Goal: Task Accomplishment & Management: Manage account settings

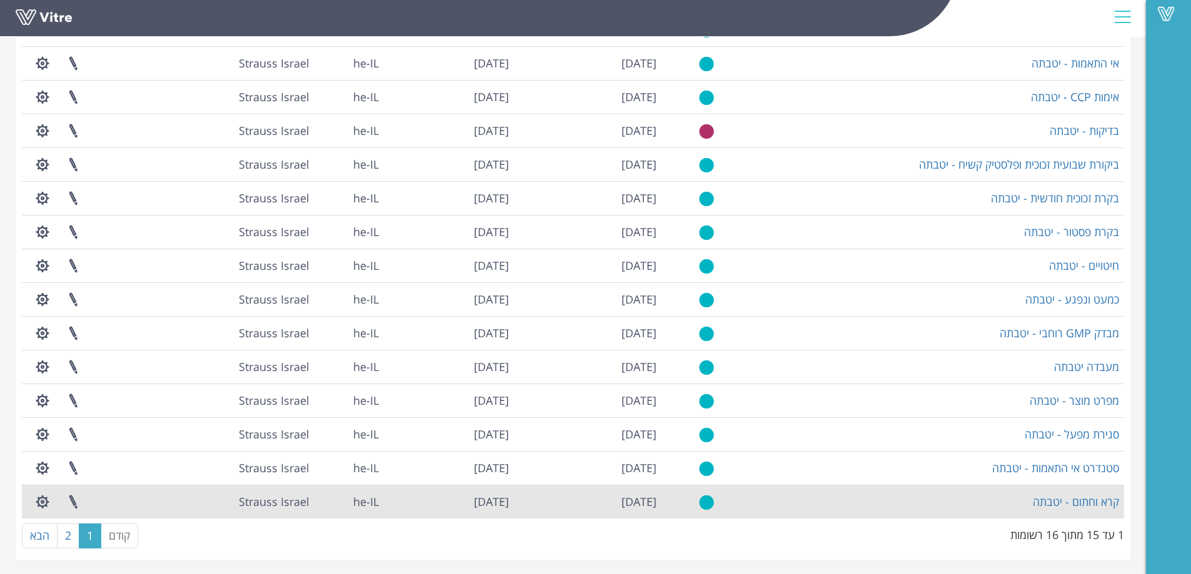
scroll to position [144, 0]
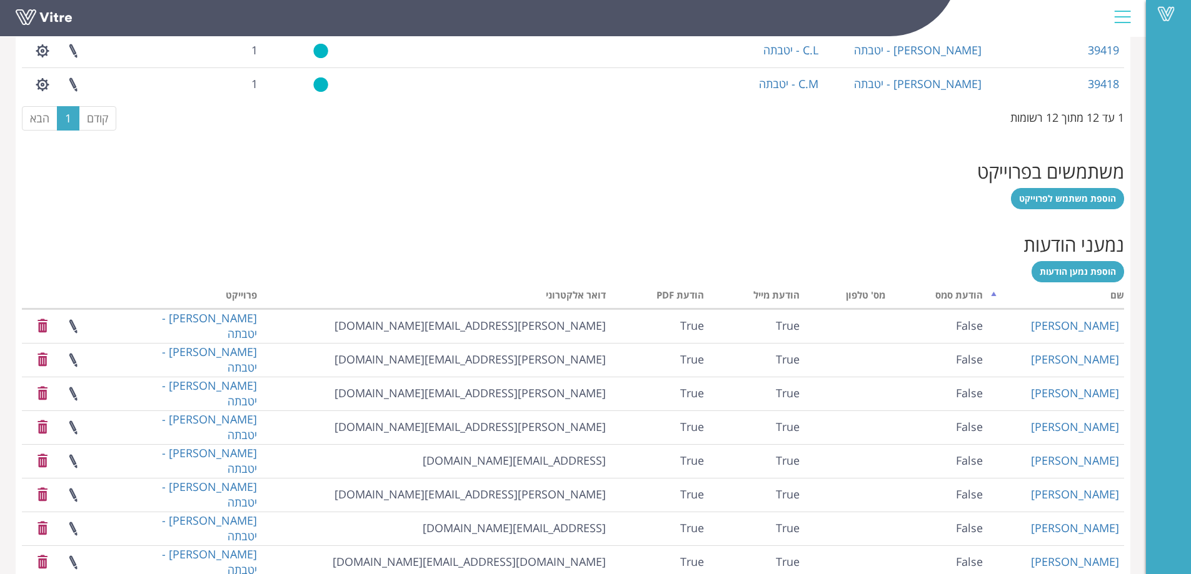
scroll to position [1031, 0]
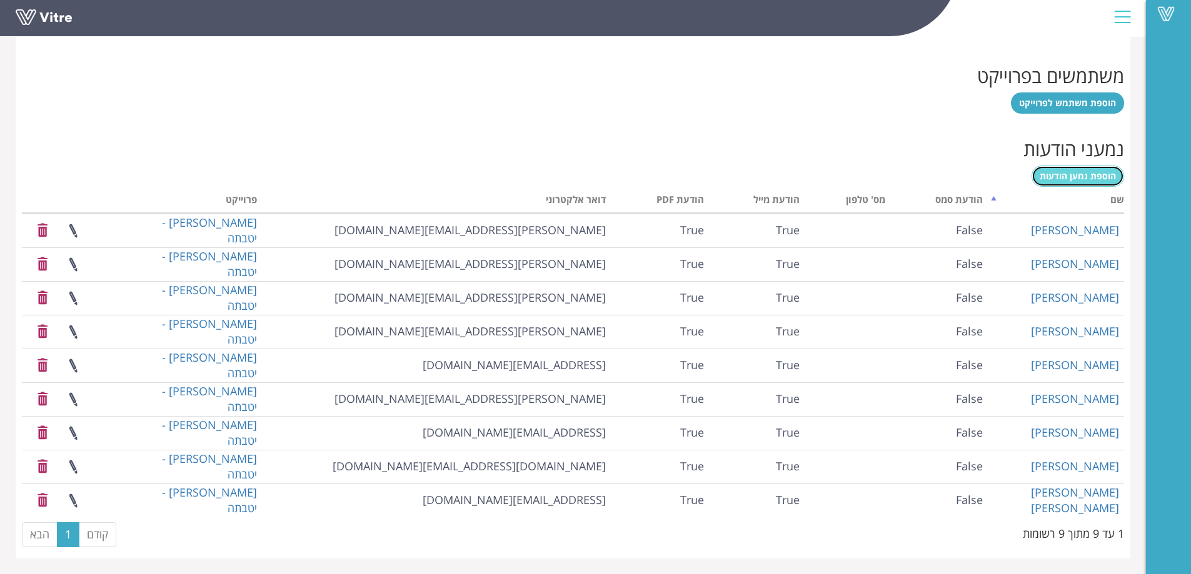
click at [1086, 172] on span "הוספת נמען הודעות" at bounding box center [1078, 176] width 76 height 12
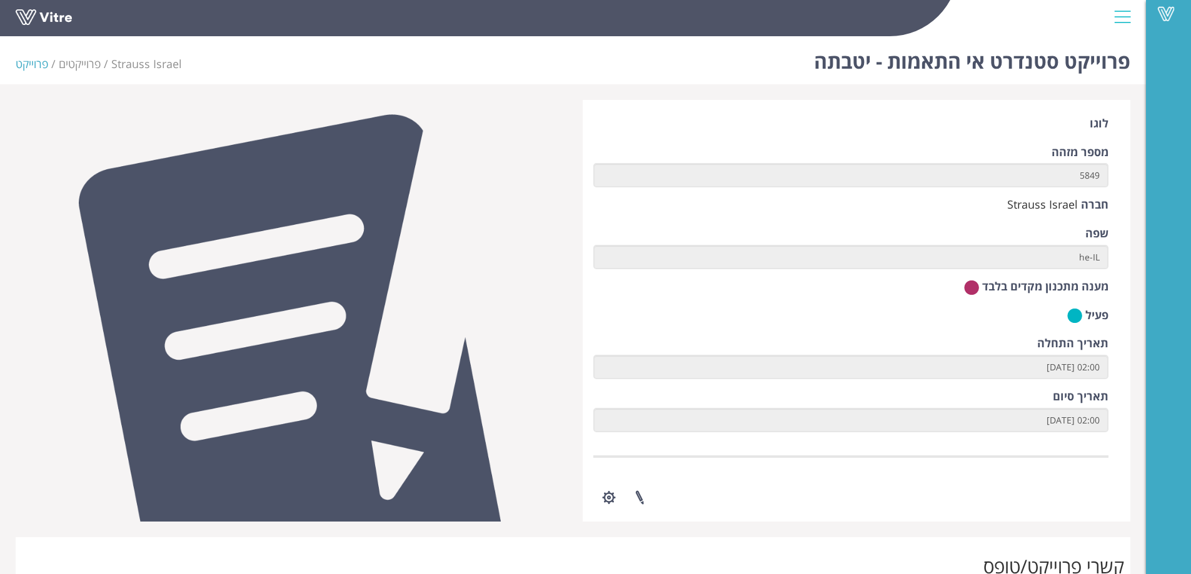
click at [26, 63] on li "פרוייקט" at bounding box center [37, 64] width 43 height 16
click at [28, 62] on li "פרוייקט" at bounding box center [37, 64] width 43 height 16
click at [1120, 13] on div at bounding box center [1122, 17] width 28 height 34
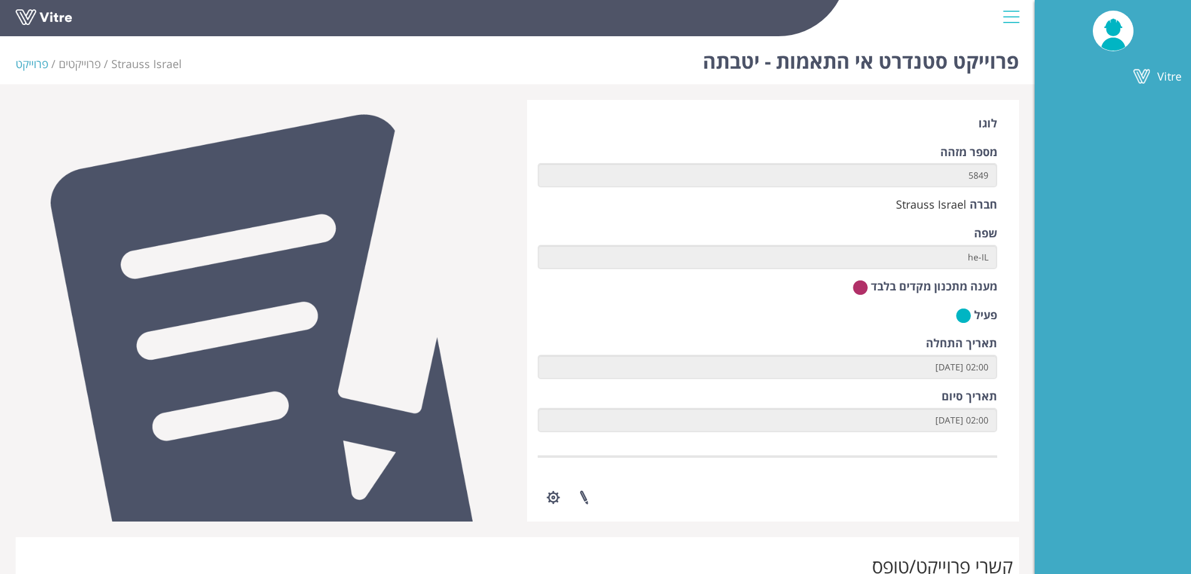
click at [1011, 18] on div at bounding box center [1011, 17] width 28 height 34
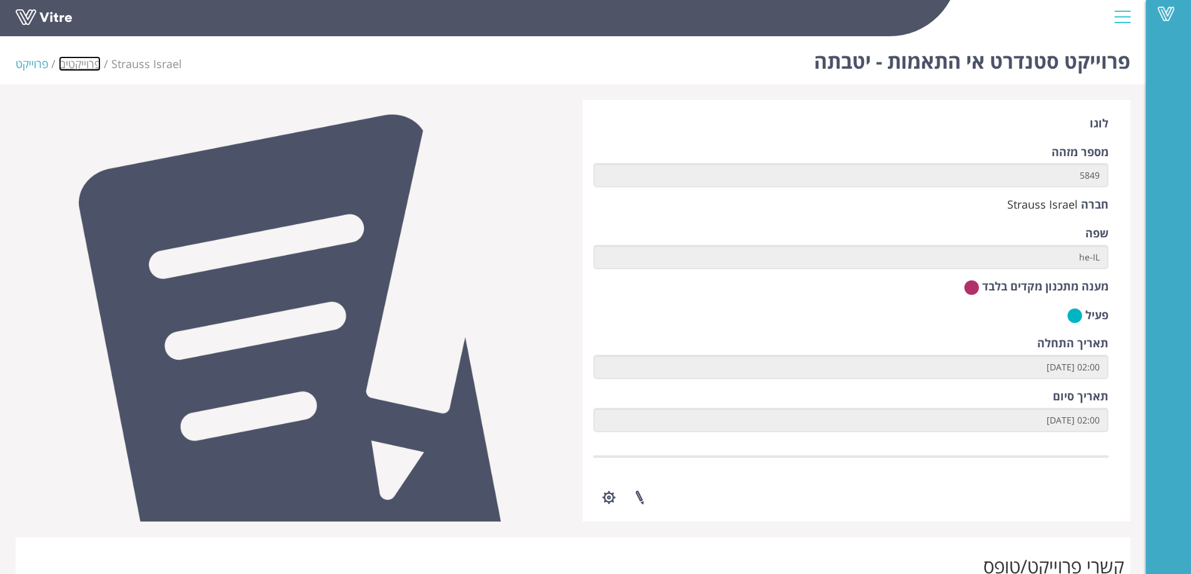
click at [74, 61] on link "פרוייקטים" at bounding box center [80, 63] width 42 height 15
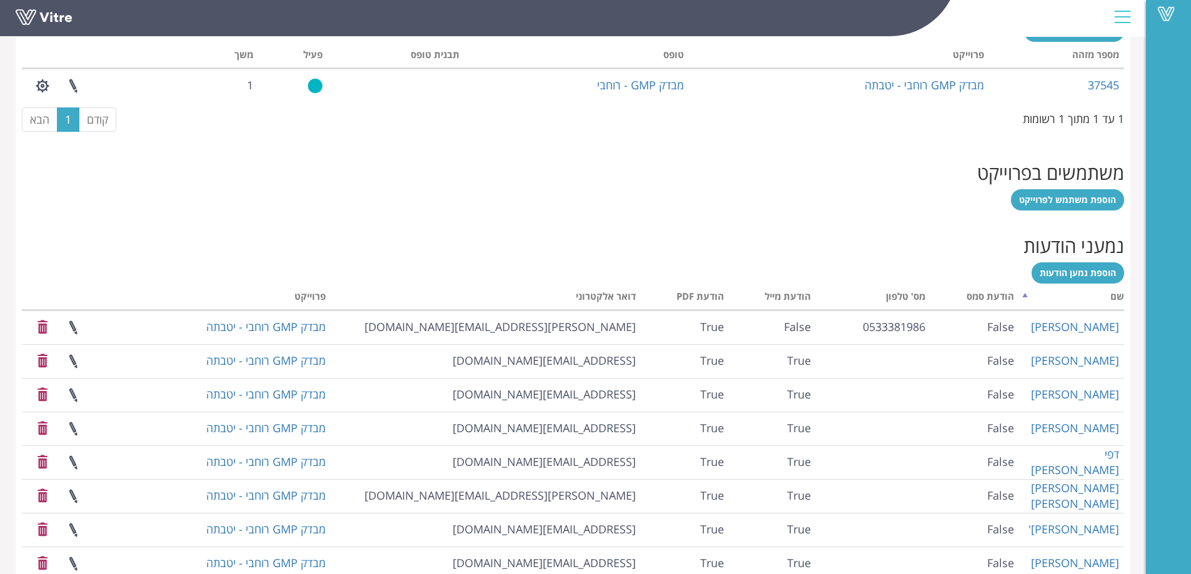
scroll to position [727, 0]
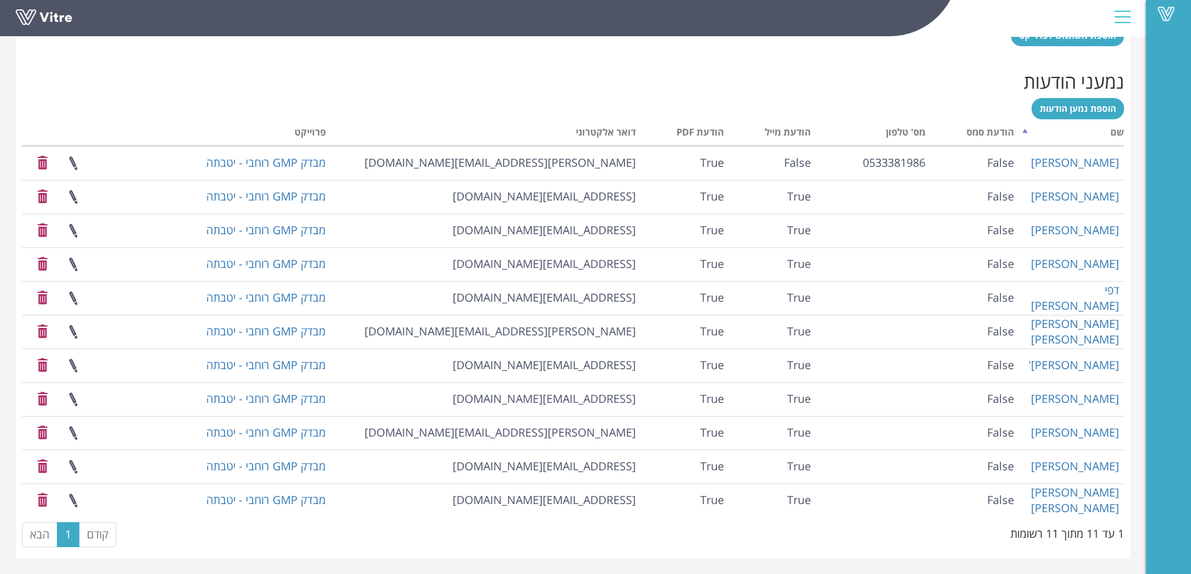
click at [502, 103] on div "הוספת נמען הודעות מעבד... שם הודעת סמס [PERSON_NAME]' טלפון הודעת מייל הודעת PD…" at bounding box center [573, 325] width 1102 height 454
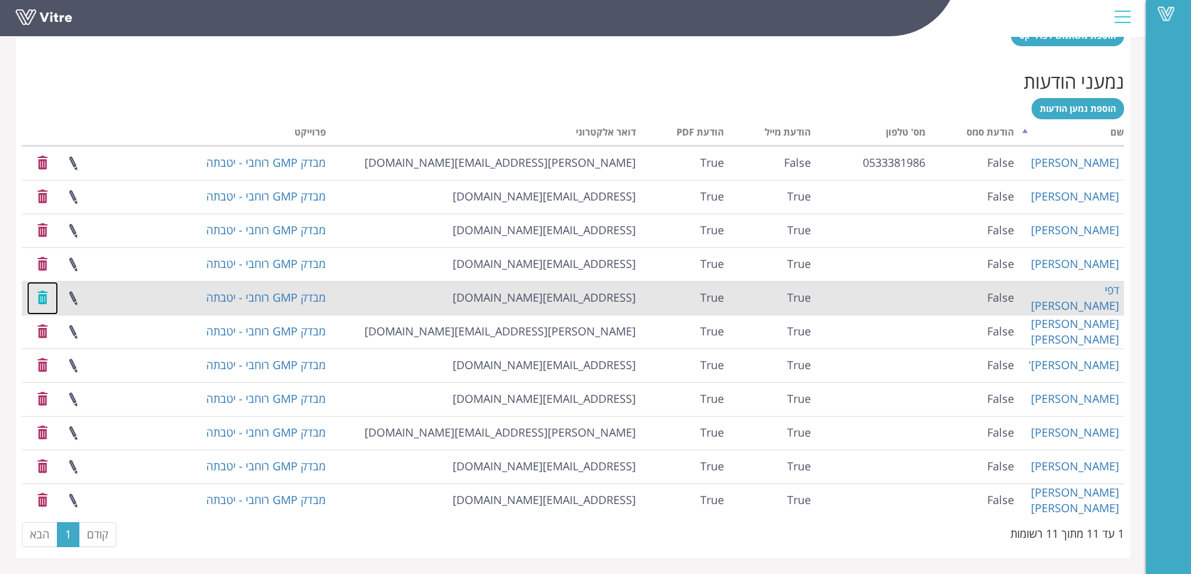
click at [39, 301] on link at bounding box center [42, 298] width 31 height 33
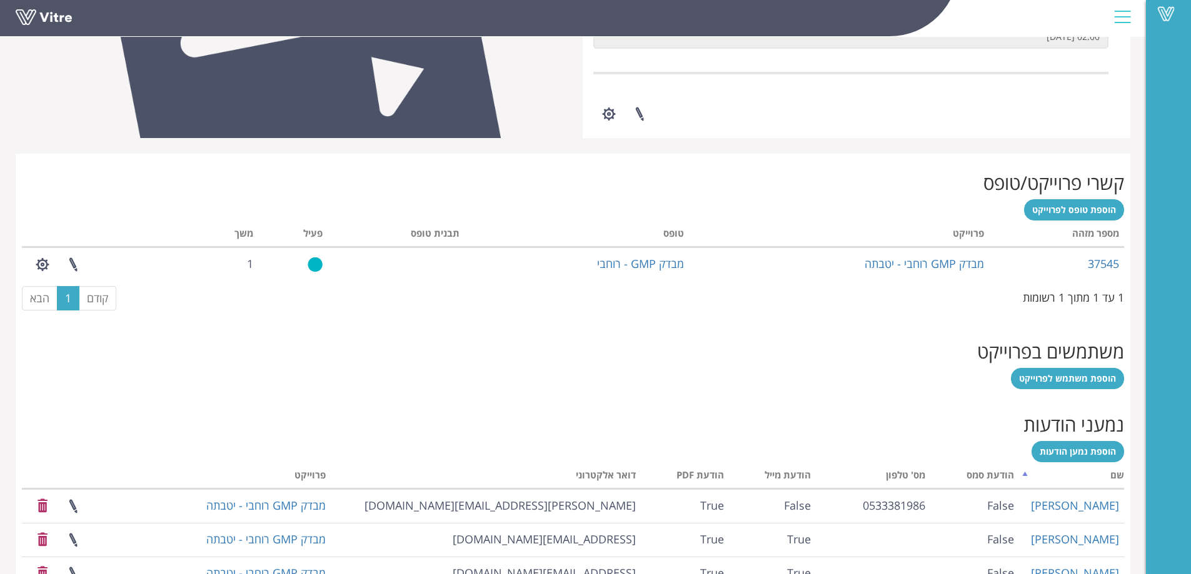
scroll to position [131, 0]
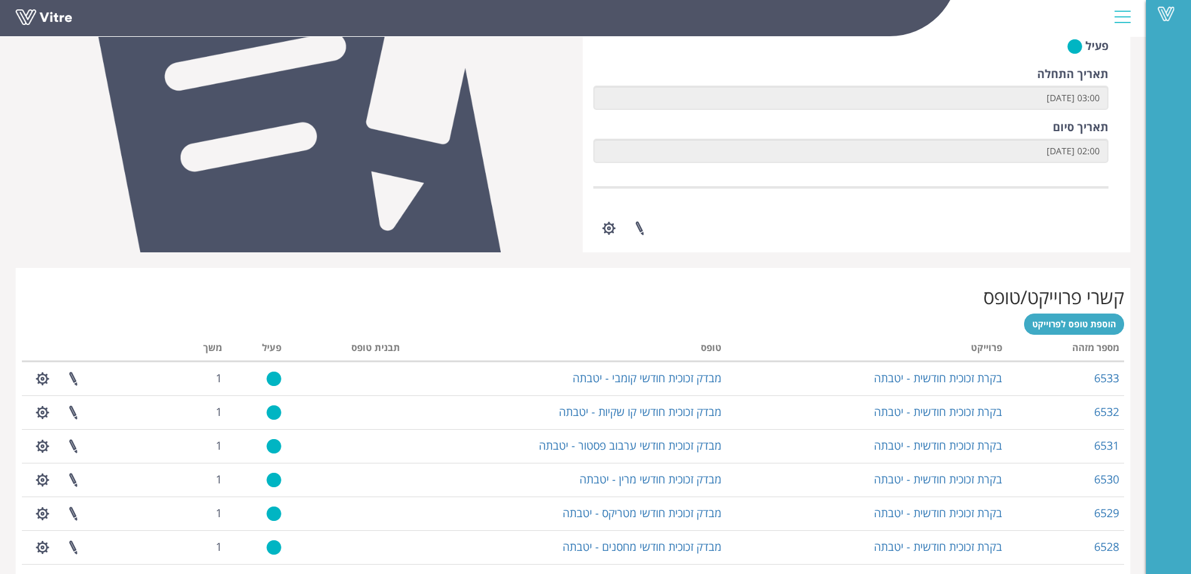
scroll to position [16, 0]
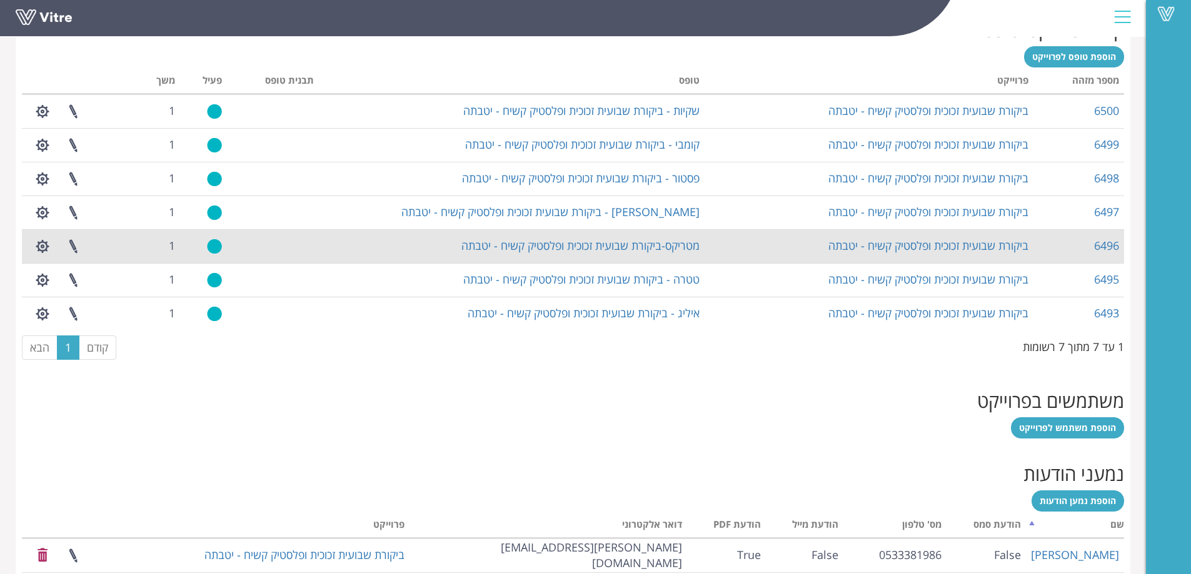
scroll to position [227, 0]
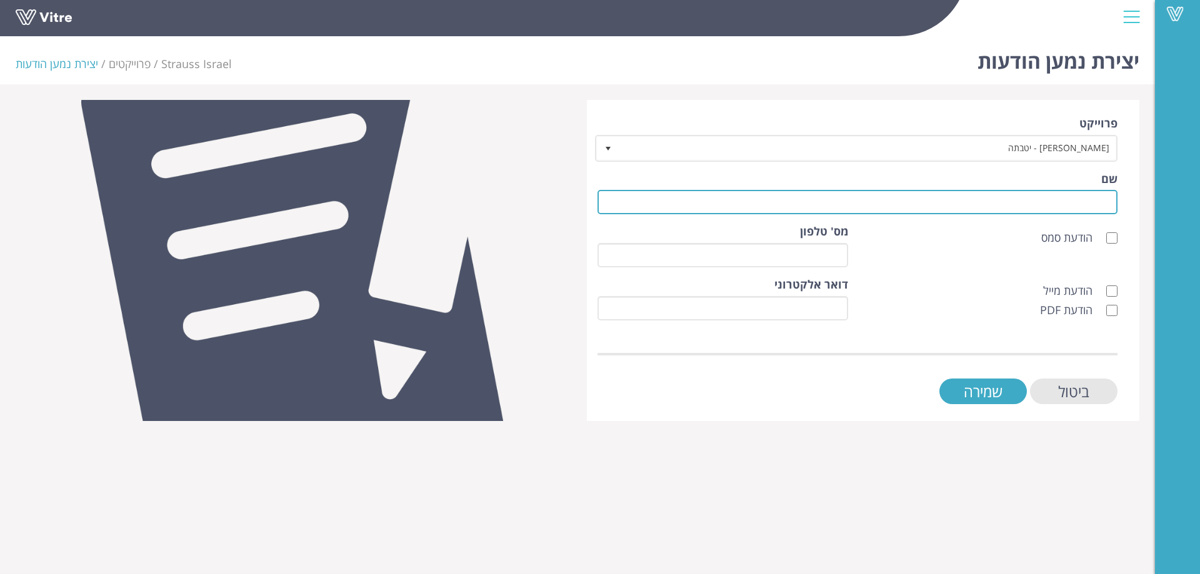
click at [1070, 204] on input "שם" at bounding box center [858, 202] width 520 height 24
drag, startPoint x: 1063, startPoint y: 197, endPoint x: 1161, endPoint y: 203, distance: 98.3
click at [1161, 203] on div "Vitre יצירת נמען הודעות Strauss Israel פרוייקטים יצירת נמען הודעות פרוייקט IWS …" at bounding box center [600, 226] width 1200 height 390
paste input "הופמן"
type input "[PERSON_NAME]"
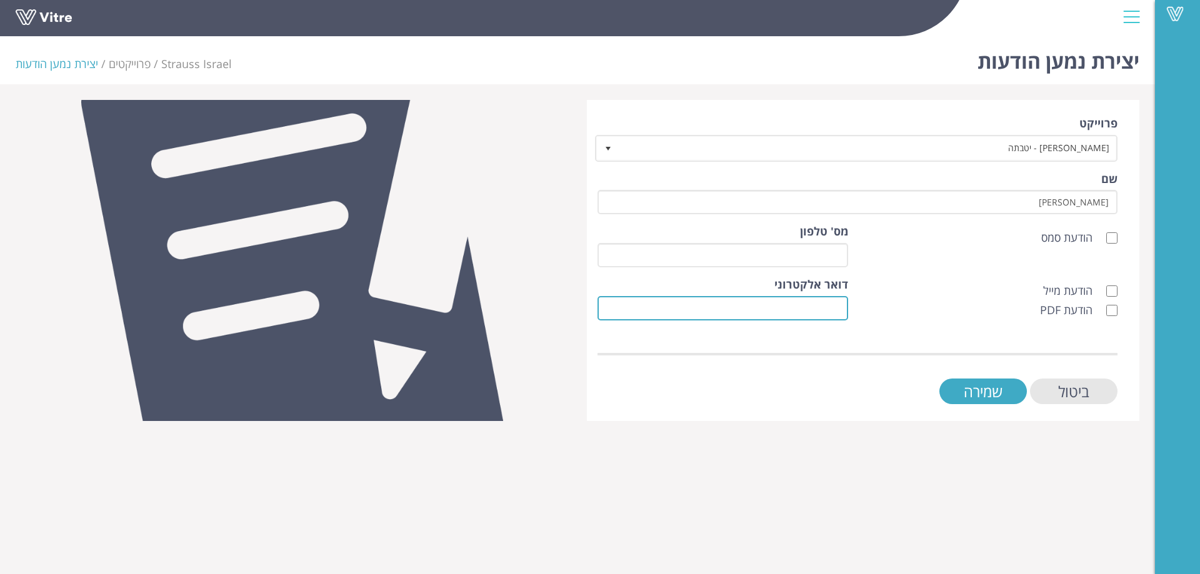
click at [808, 309] on input "דואר אלקטרוני" at bounding box center [723, 308] width 251 height 24
paste input "[EMAIL_ADDRESS][DOMAIN_NAME]"
type input "[EMAIL_ADDRESS][DOMAIN_NAME]"
click at [1114, 310] on input "הודעת PDF" at bounding box center [1111, 310] width 11 height 11
checkbox input "true"
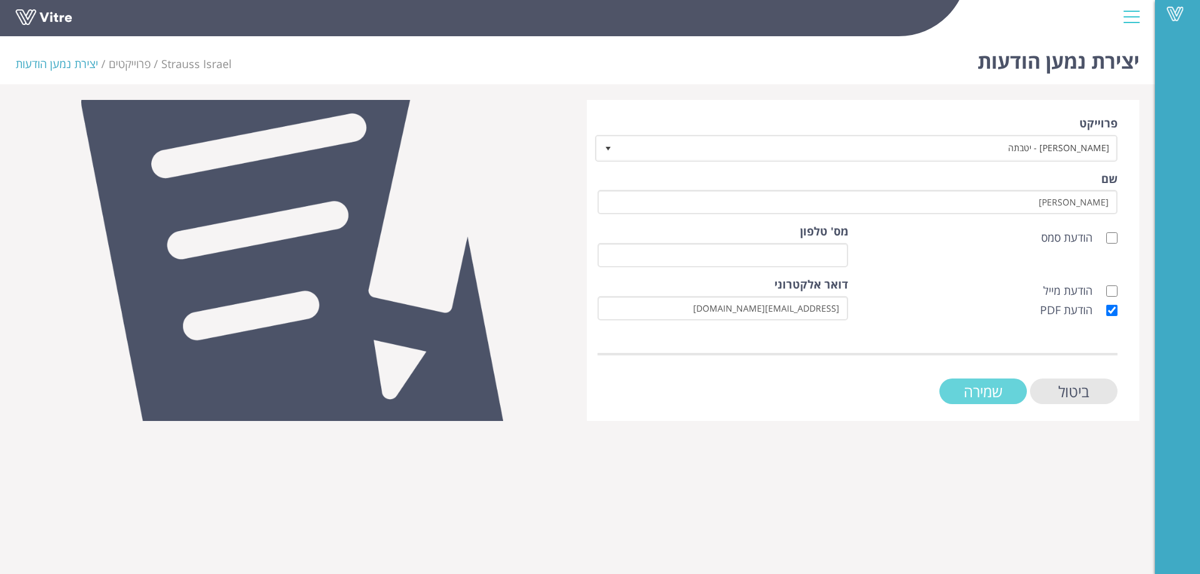
click at [984, 391] on input "שמירה" at bounding box center [984, 392] width 88 height 26
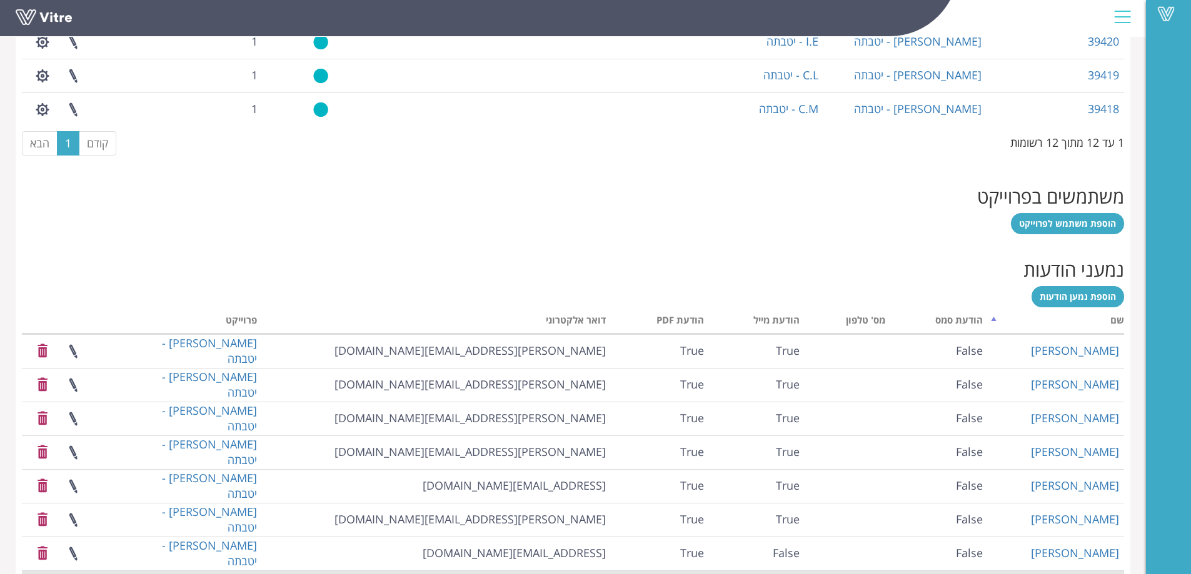
scroll to position [1065, 0]
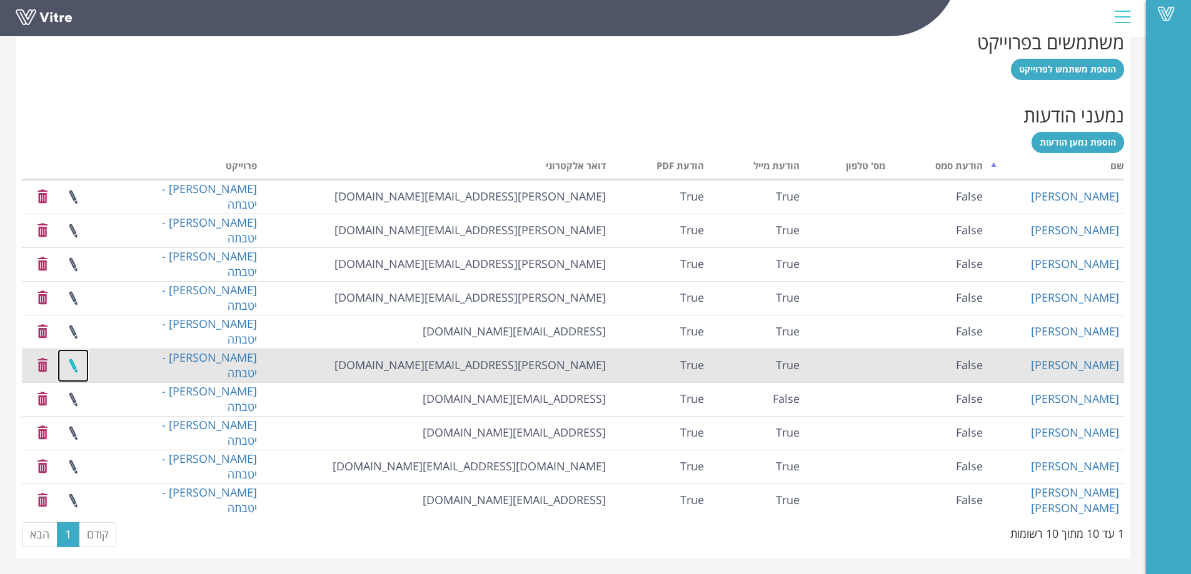
click at [70, 363] on link at bounding box center [73, 365] width 31 height 33
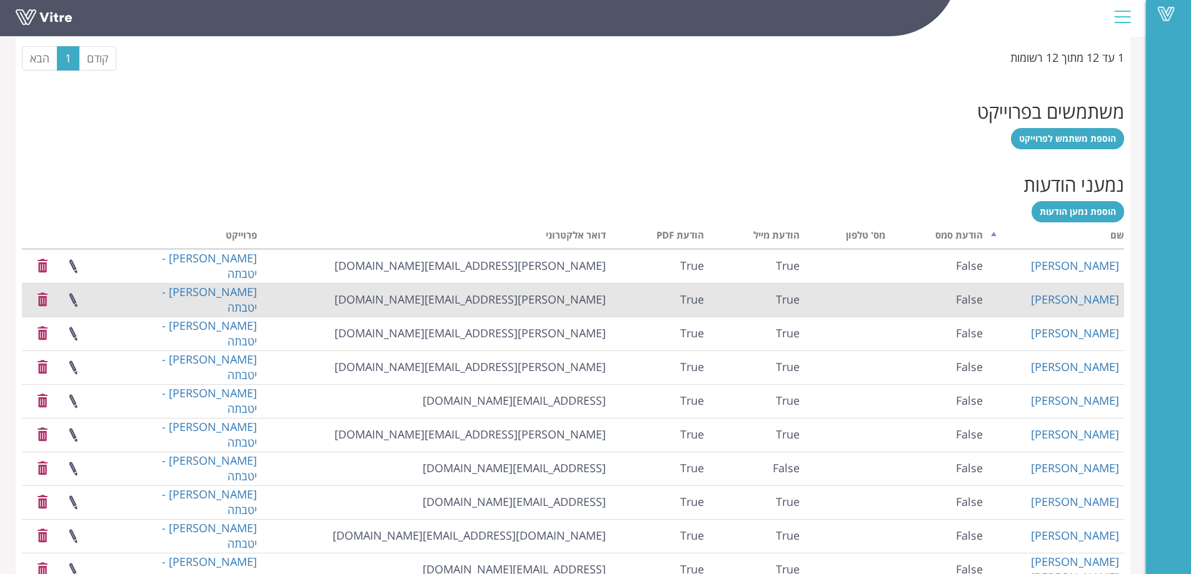
scroll to position [1065, 0]
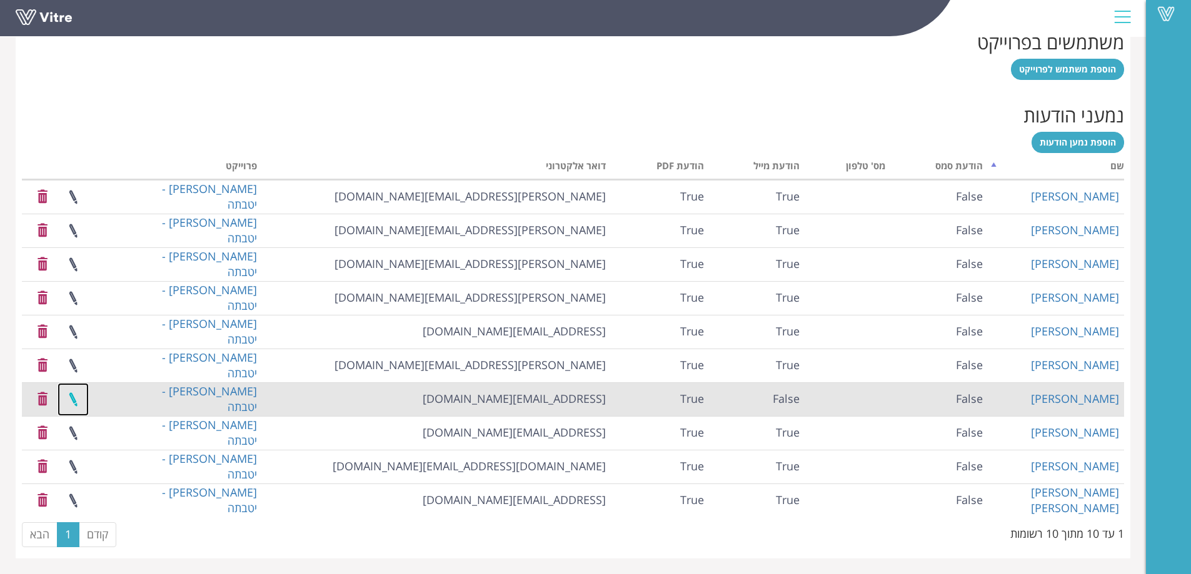
click at [69, 394] on link at bounding box center [73, 399] width 31 height 33
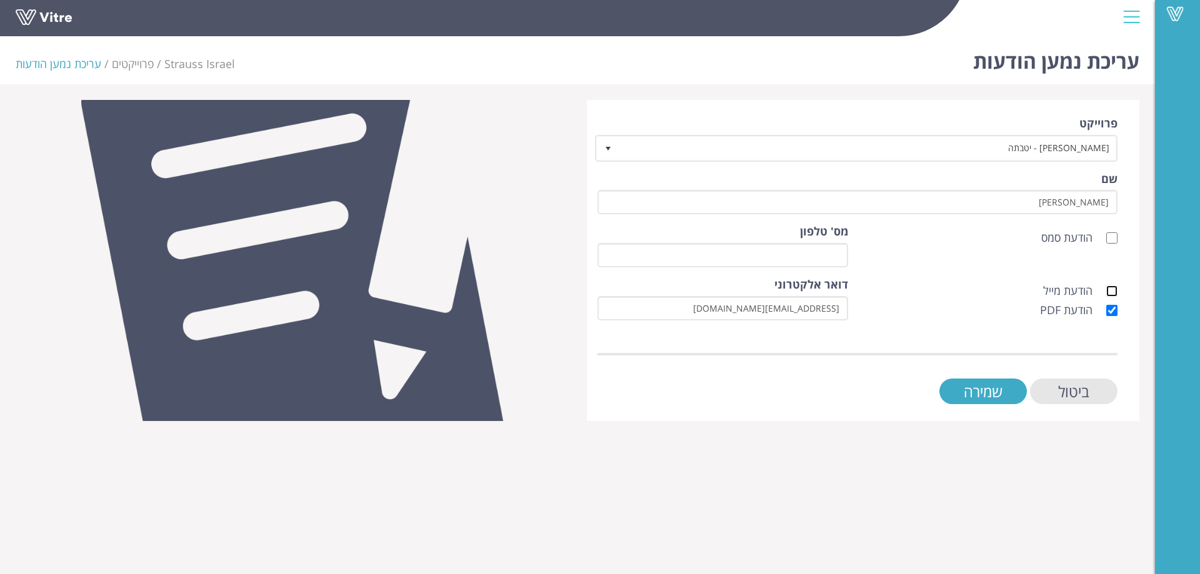
click at [1115, 290] on input "הודעת מייל" at bounding box center [1111, 291] width 11 height 11
checkbox input "true"
click at [1001, 392] on input "שמירה" at bounding box center [984, 392] width 88 height 26
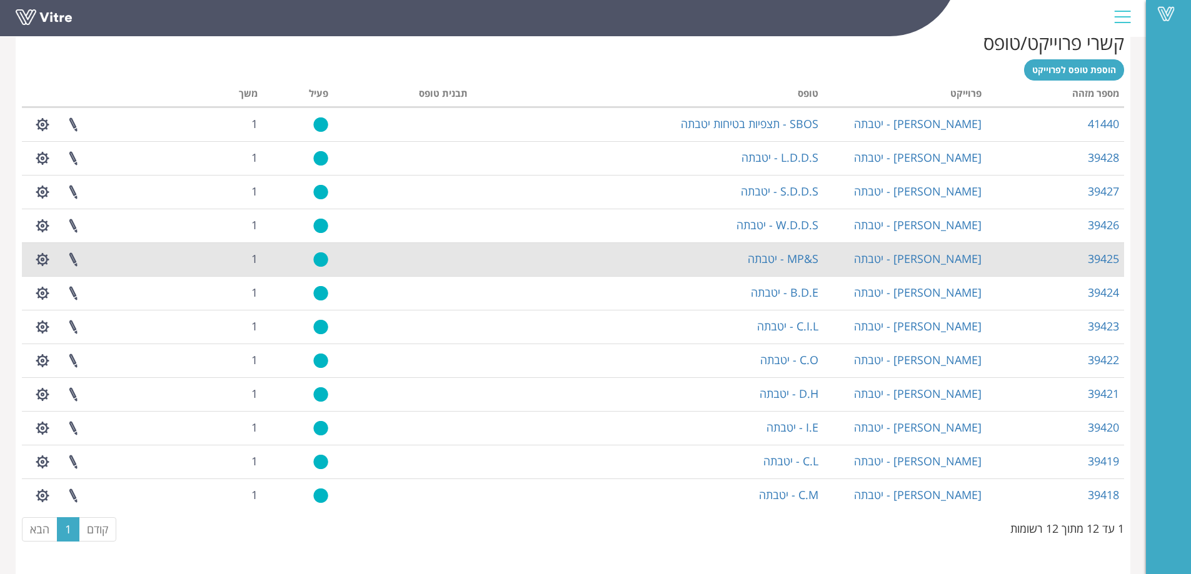
scroll to position [502, 0]
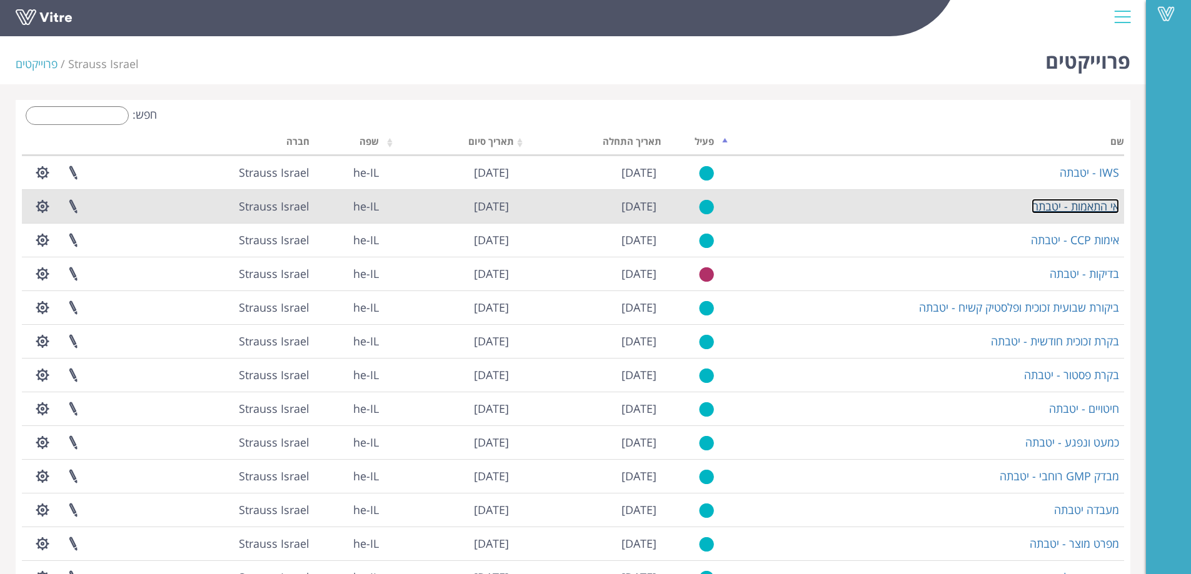
click at [1086, 207] on link "אי התאמות - יטבתה" at bounding box center [1075, 206] width 88 height 15
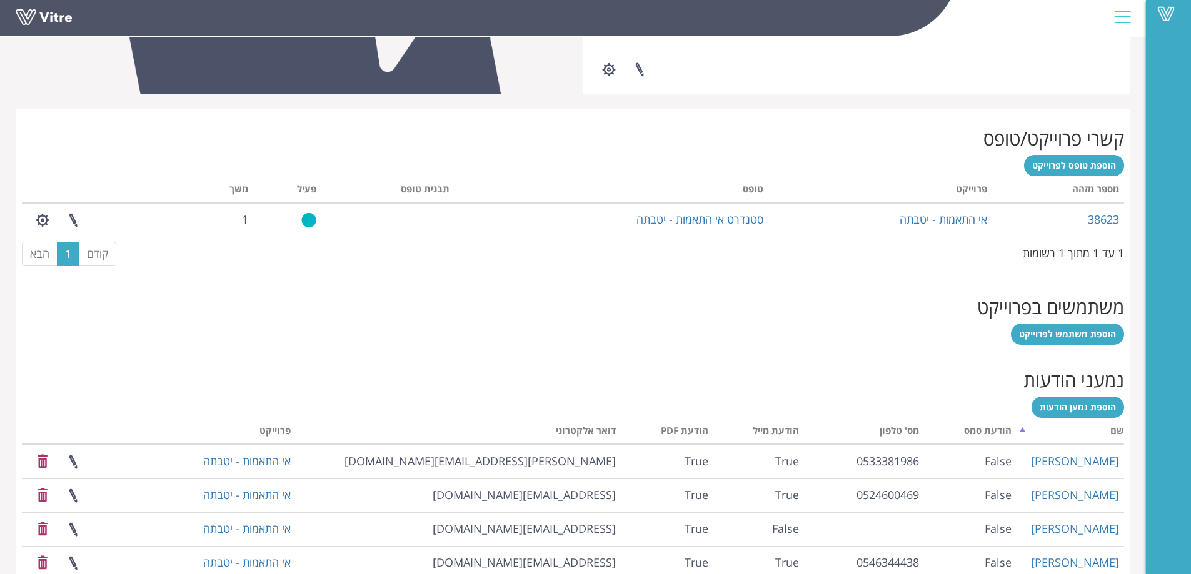
scroll to position [524, 0]
